Goal: Find contact information: Find contact information

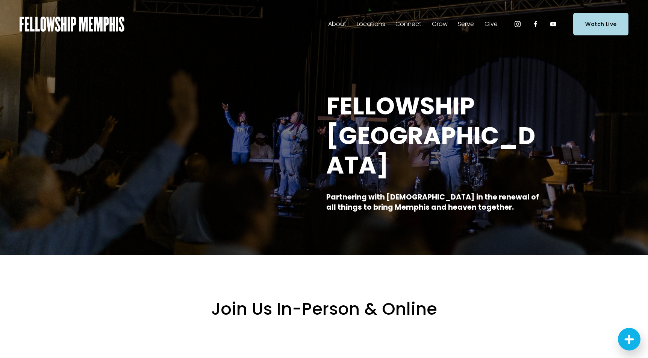
click at [0, 0] on span "Staff" at bounding box center [0, 0] width 0 height 0
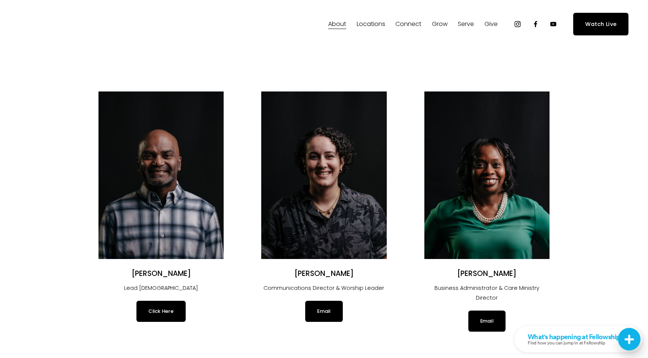
click at [158, 311] on link "Click Here" at bounding box center [161, 310] width 49 height 21
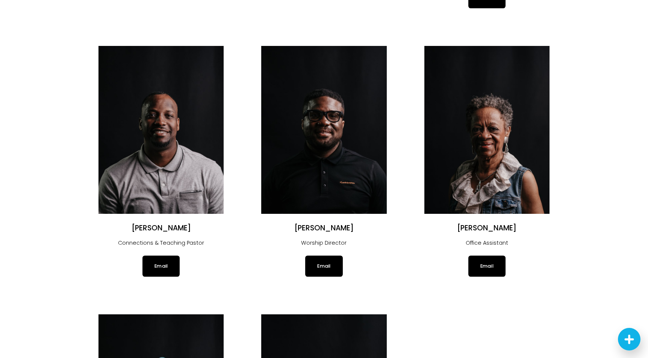
scroll to position [320, 0]
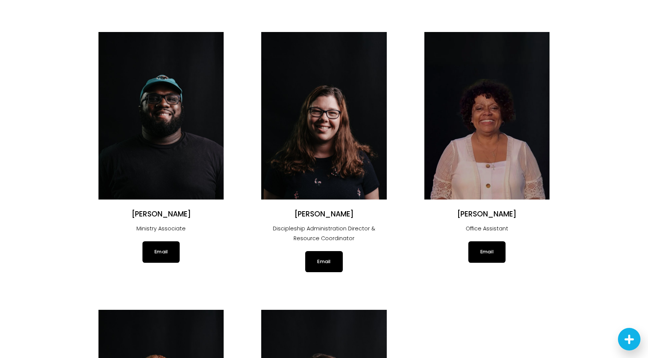
scroll to position [610, 0]
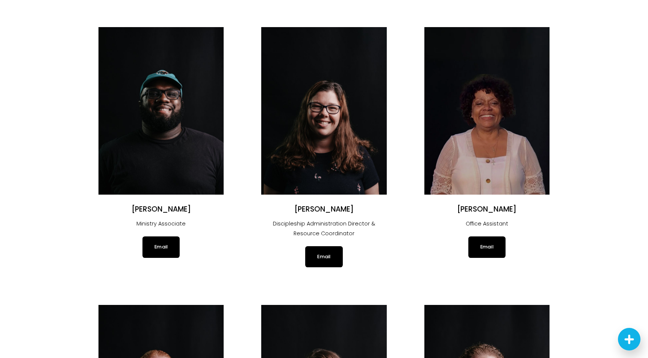
click at [77, 332] on div "Justin Varughese Lead Pastor Click Here Angélica Smith Communications Director …" at bounding box center [324, 276] width 648 height 1675
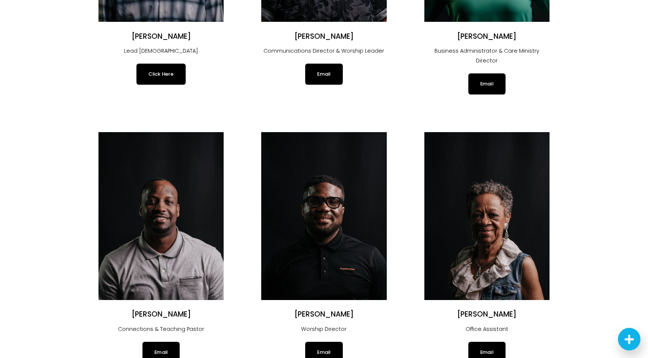
scroll to position [0, 0]
